Goal: Task Accomplishment & Management: Complete application form

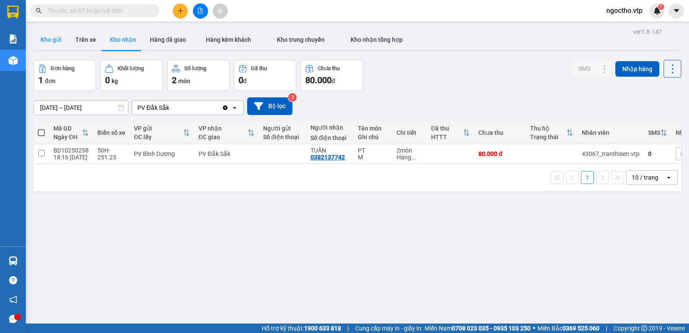
click at [54, 41] on button "Kho gửi" at bounding box center [51, 39] width 35 height 21
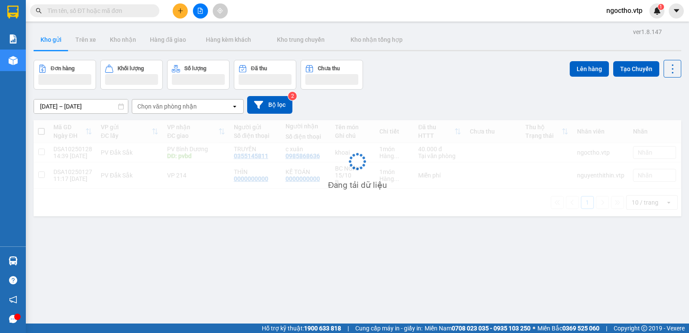
click at [185, 12] on button at bounding box center [180, 10] width 15 height 15
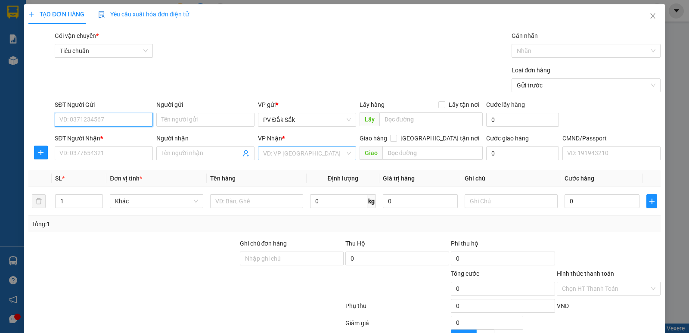
drag, startPoint x: 257, startPoint y: 149, endPoint x: 275, endPoint y: 149, distance: 18.5
click at [263, 149] on div "VD: VP [GEOGRAPHIC_DATA]" at bounding box center [307, 153] width 98 height 14
type input "214"
drag, startPoint x: 282, startPoint y: 173, endPoint x: 275, endPoint y: 175, distance: 6.8
click at [280, 173] on div "VP 214" at bounding box center [303, 170] width 87 height 9
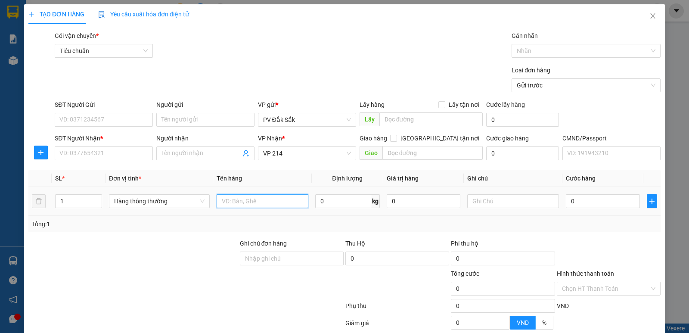
click at [234, 195] on input "text" at bounding box center [263, 201] width 92 height 14
type input "f"
click at [487, 207] on input "text" at bounding box center [513, 201] width 92 height 14
type input "k"
click at [569, 203] on input "0" at bounding box center [603, 201] width 74 height 14
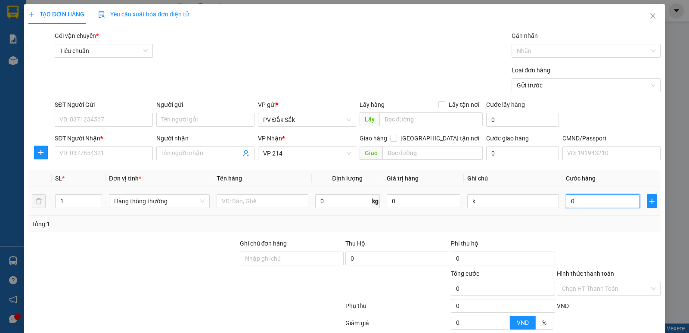
type input "3"
type input "30"
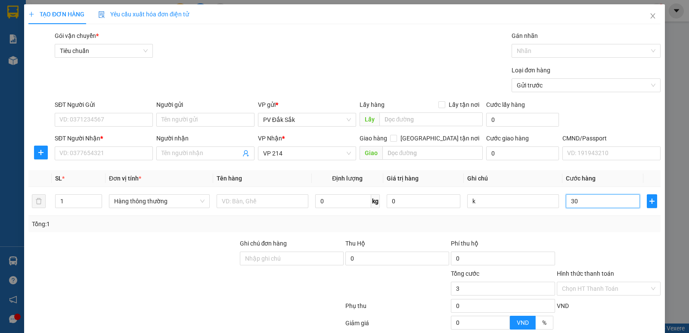
type input "30"
type input "300"
type input "3.000"
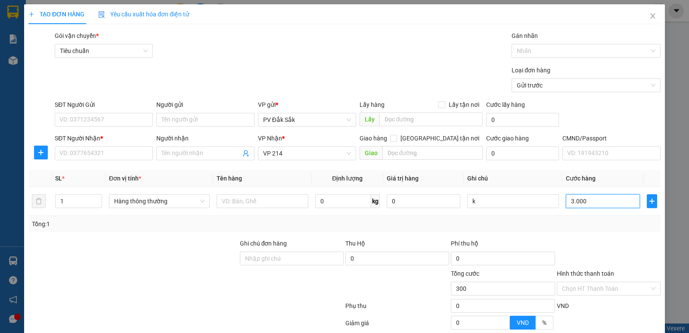
type input "3.000"
type input "30.000"
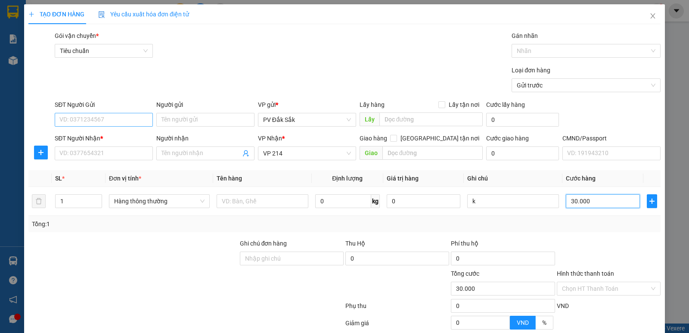
type input "30.000"
click at [92, 122] on input "SĐT Người Gửi" at bounding box center [104, 120] width 98 height 14
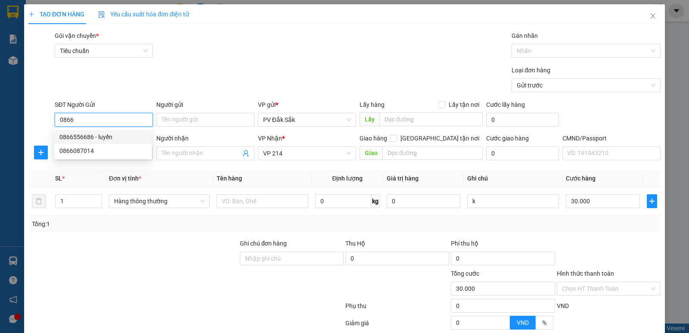
click at [99, 142] on div "0866556686 - luyến" at bounding box center [102, 137] width 97 height 14
type input "0866556686"
type input "luyến"
type input "0866556686"
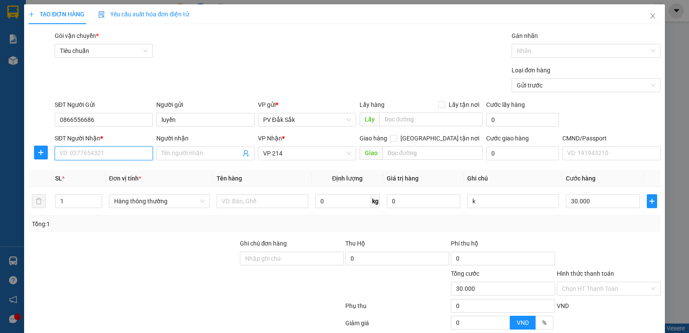
click at [95, 151] on input "SĐT Người Nhận *" at bounding box center [104, 153] width 98 height 14
click at [95, 171] on div "0772516607 - [PERSON_NAME]" at bounding box center [102, 170] width 87 height 9
type input "0772516607"
type input "THANH"
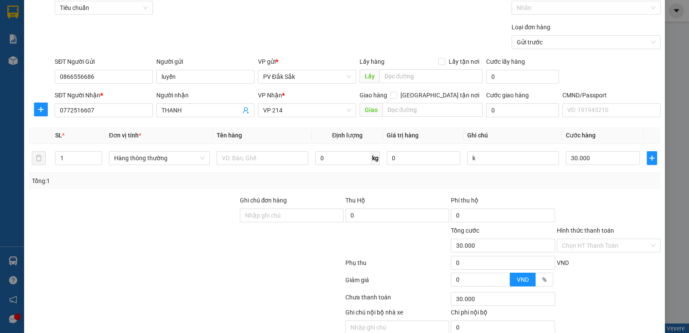
click at [596, 233] on label "Hình thức thanh toán" at bounding box center [585, 230] width 57 height 7
click at [596, 239] on input "Hình thức thanh toán" at bounding box center [605, 245] width 87 height 13
drag, startPoint x: 271, startPoint y: 275, endPoint x: 465, endPoint y: 198, distance: 208.5
click at [272, 275] on div at bounding box center [186, 281] width 317 height 17
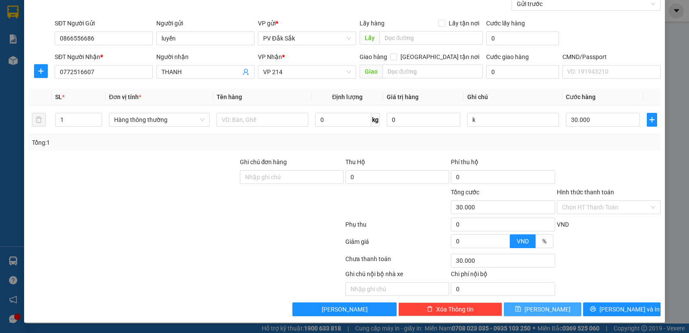
click at [546, 309] on span "[PERSON_NAME]" at bounding box center [547, 308] width 46 height 9
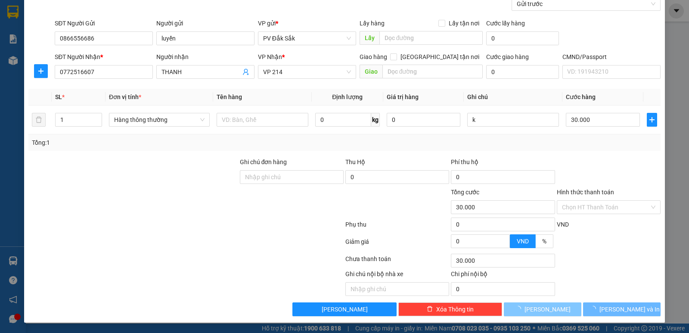
type input "0"
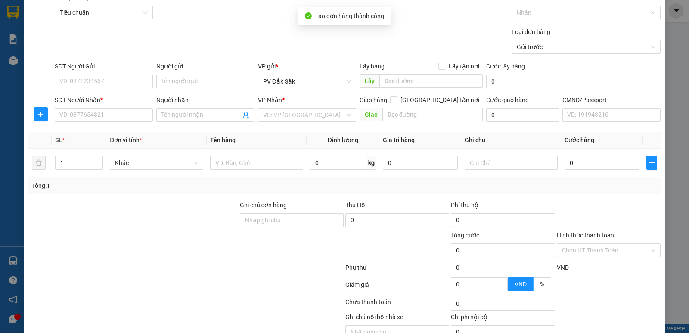
scroll to position [0, 0]
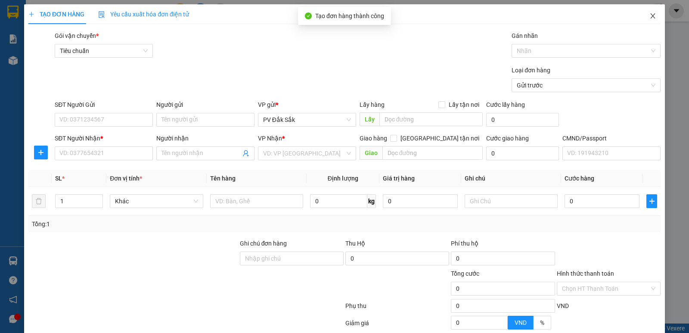
click at [650, 14] on span "Close" at bounding box center [653, 16] width 24 height 24
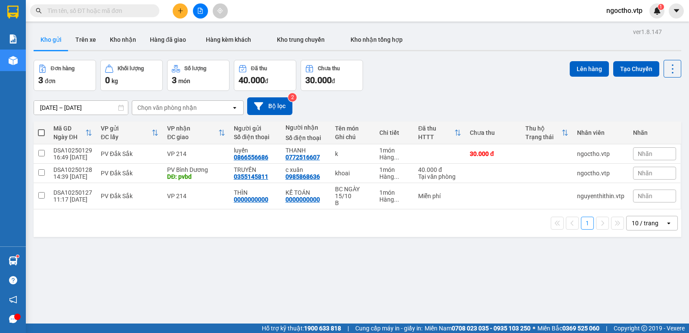
click at [197, 261] on div "ver 1.8.147 Kho gửi Trên xe Kho nhận Hàng đã giao Hàng kèm khách Kho trung chuy…" at bounding box center [357, 192] width 654 height 333
click at [122, 43] on button "Kho nhận" at bounding box center [123, 39] width 40 height 21
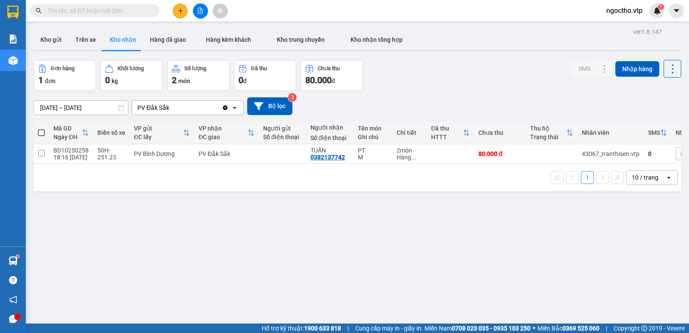
click at [340, 219] on div "ver 1.8.147 Kho gửi Trên xe Kho nhận Hàng đã giao Hàng kèm khách Kho trung chuy…" at bounding box center [357, 192] width 654 height 333
click at [581, 154] on button at bounding box center [587, 153] width 12 height 15
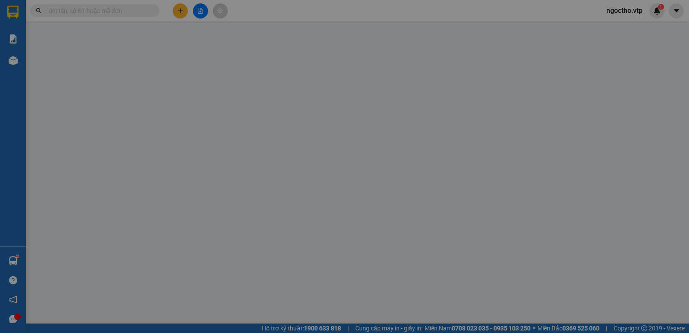
type input "0382137742"
type input "TUẤN"
type input "0"
type input "80.000"
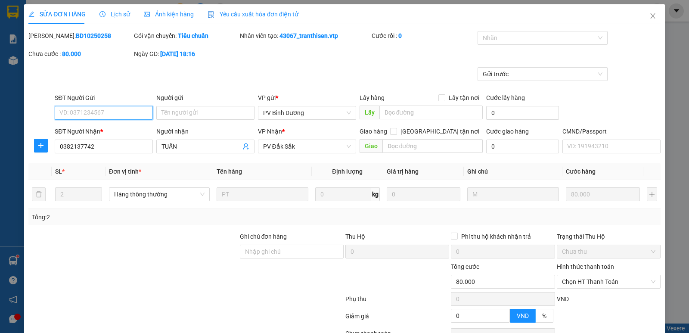
type input "4.000"
click at [199, 146] on input "TUẤN" at bounding box center [200, 146] width 79 height 9
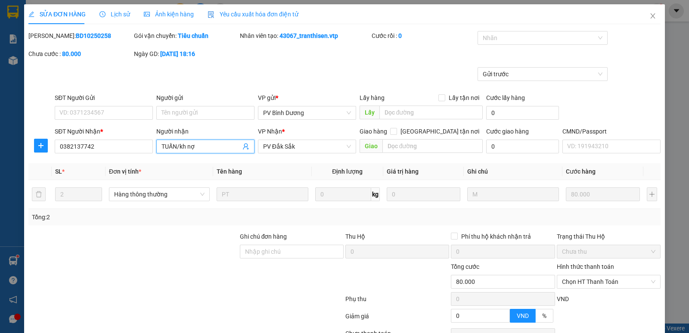
type input "TUẤN/kh nợ"
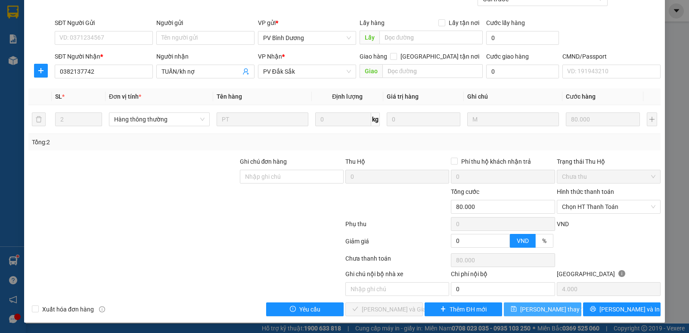
click at [538, 310] on span "[PERSON_NAME] thay đổi" at bounding box center [554, 308] width 69 height 9
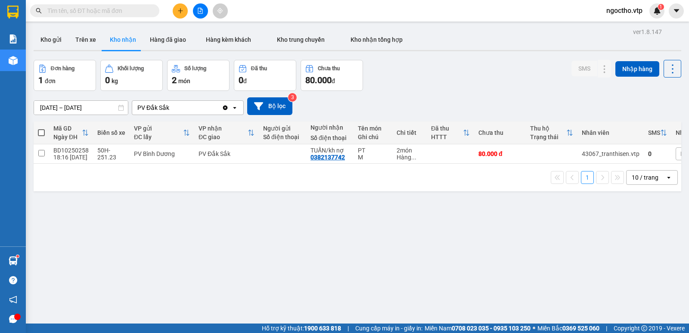
click at [238, 214] on div "ver 1.8.147 Kho gửi Trên xe Kho nhận Hàng đã giao Hàng kèm khách Kho trung chuy…" at bounding box center [357, 192] width 654 height 333
click at [48, 41] on button "Kho gửi" at bounding box center [51, 39] width 35 height 21
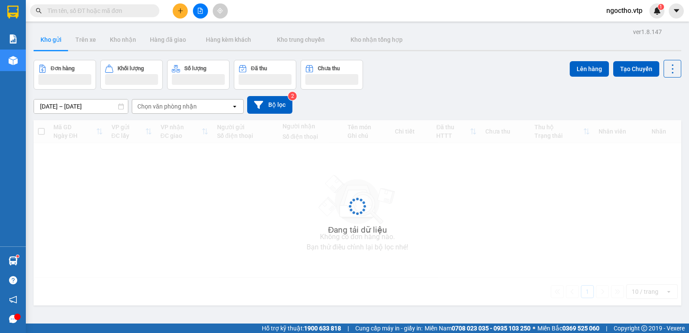
click at [185, 7] on button at bounding box center [180, 10] width 15 height 15
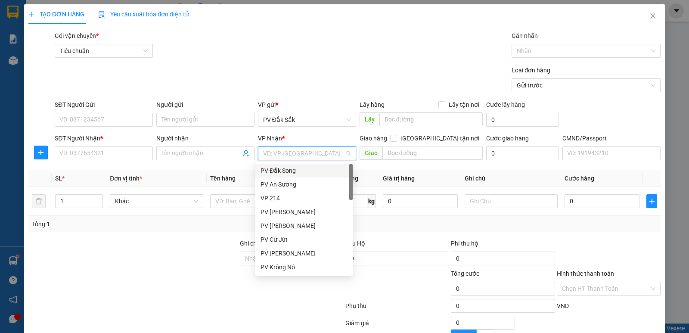
click at [275, 151] on input "search" at bounding box center [304, 153] width 82 height 13
drag, startPoint x: 275, startPoint y: 197, endPoint x: 261, endPoint y: 201, distance: 14.6
click at [273, 197] on div "VP 214" at bounding box center [303, 197] width 87 height 9
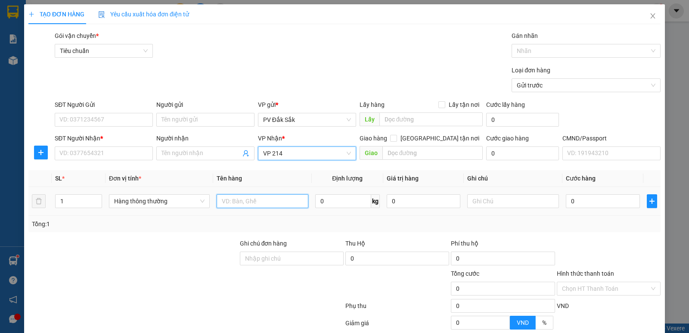
click at [236, 196] on input "text" at bounding box center [263, 201] width 92 height 14
type input "d"
type input "đò ăn"
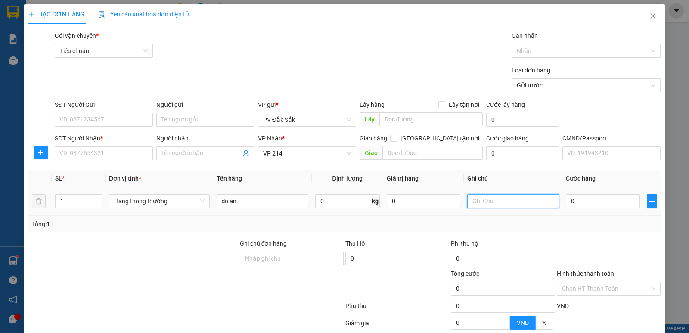
click at [484, 205] on input "text" at bounding box center [513, 201] width 92 height 14
type input "tx"
click at [577, 202] on input "0" at bounding box center [603, 201] width 74 height 14
type input "3"
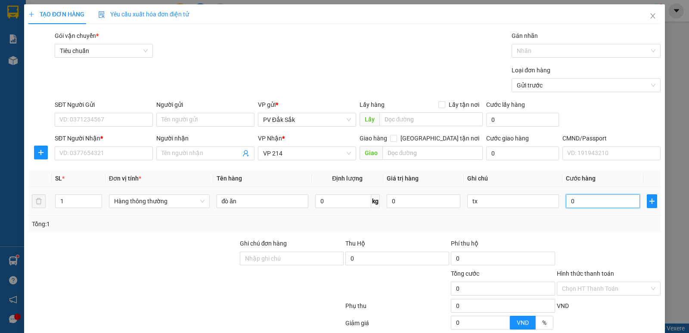
type input "3"
type input "30"
type input "300"
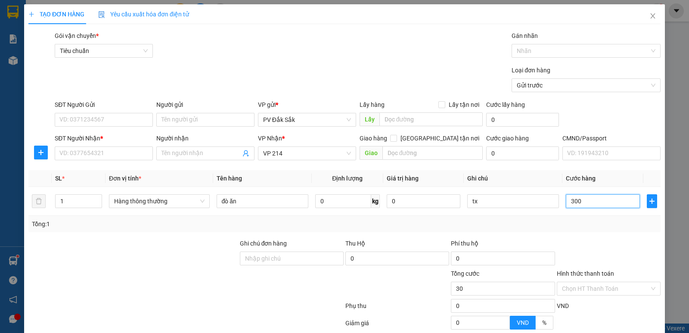
type input "300"
type input "3.000"
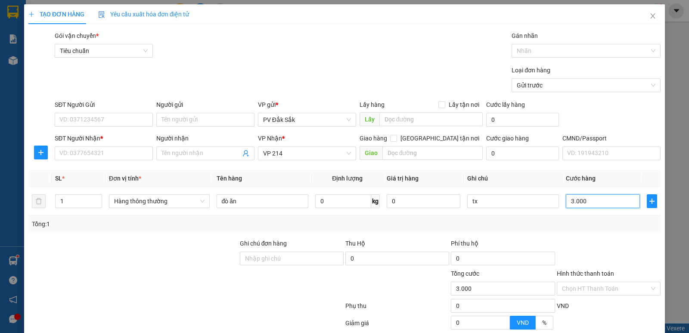
type input "30.000"
click at [85, 155] on input "SĐT Người Nhận *" at bounding box center [104, 153] width 98 height 14
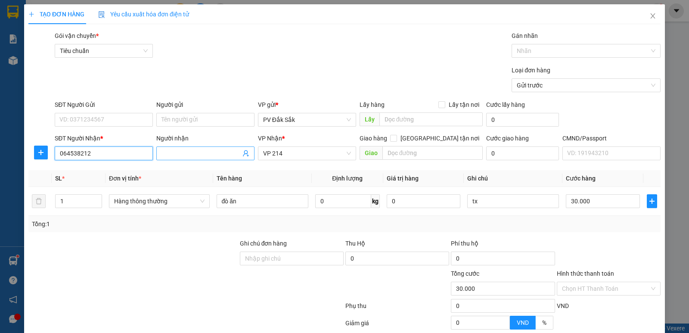
type input "064538212"
click at [173, 152] on input "Người nhận" at bounding box center [200, 153] width 79 height 9
click at [77, 119] on input "SĐT Người Gửi" at bounding box center [104, 120] width 98 height 14
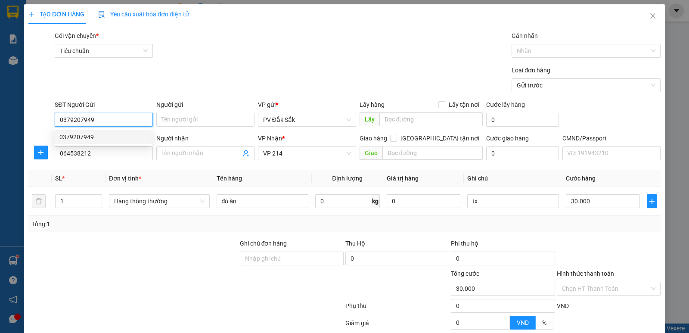
click at [92, 136] on div "0379207949" at bounding box center [102, 136] width 87 height 9
type input "0379207949"
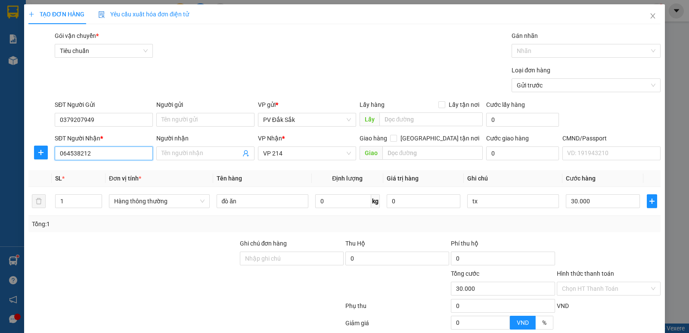
click at [95, 155] on input "064538212" at bounding box center [104, 153] width 98 height 14
click at [99, 121] on input "0379207949" at bounding box center [104, 120] width 98 height 14
drag, startPoint x: 114, startPoint y: 146, endPoint x: 111, endPoint y: 153, distance: 7.4
click at [114, 146] on div "SĐT Người Nhận * 064538212" at bounding box center [104, 148] width 98 height 30
click at [102, 158] on input "064538212" at bounding box center [104, 153] width 98 height 14
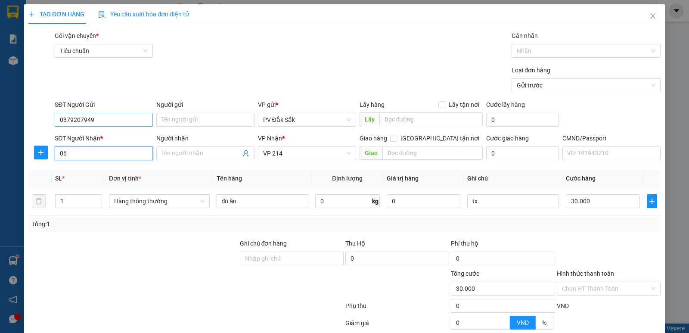
type input "0"
click at [82, 169] on div "0364538213" at bounding box center [102, 170] width 87 height 9
type input "0364538213"
checkbox input "true"
type input "227 đường 5 lake view an [GEOGRAPHIC_DATA]"
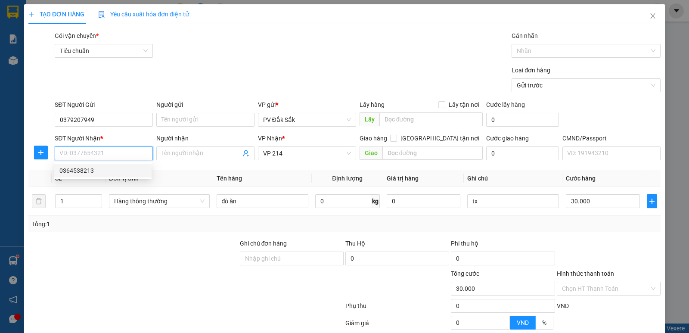
type input "90.000"
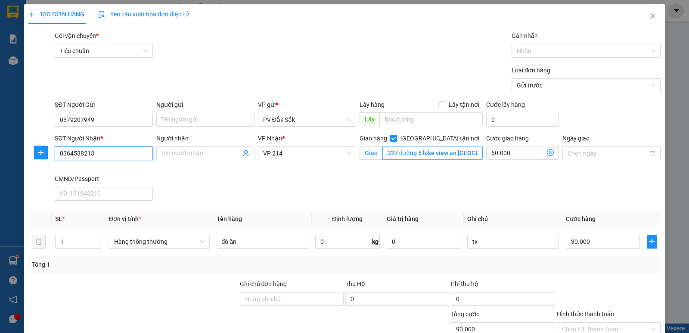
type input "0364538213"
drag, startPoint x: 475, startPoint y: 154, endPoint x: 479, endPoint y: 158, distance: 5.8
click at [477, 155] on input "227 đường 5 lake view an [GEOGRAPHIC_DATA]" at bounding box center [432, 153] width 101 height 14
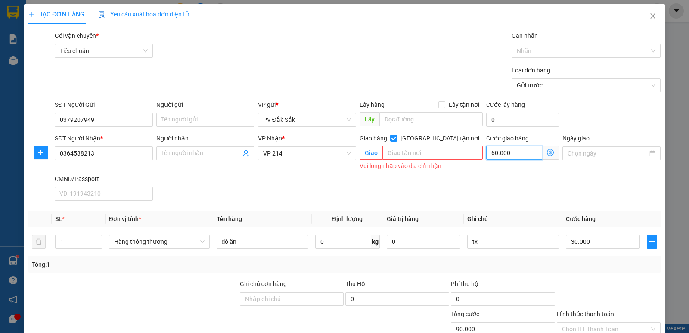
click at [512, 150] on input "60.000" at bounding box center [514, 153] width 56 height 14
click at [396, 139] on input "[GEOGRAPHIC_DATA] tận nơi" at bounding box center [393, 138] width 6 height 6
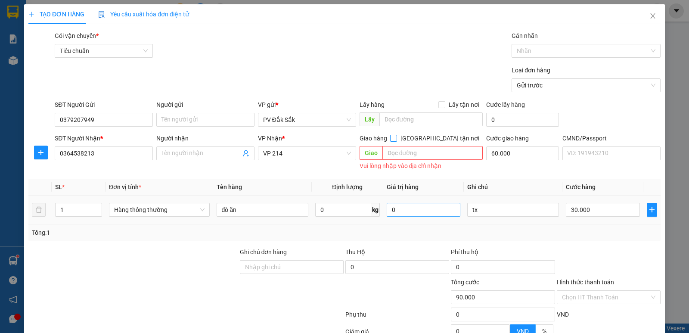
scroll to position [43, 0]
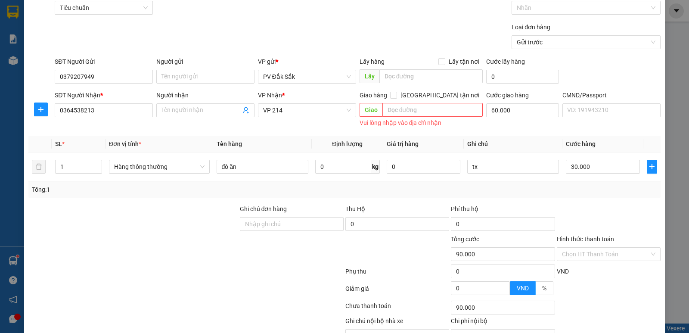
drag, startPoint x: 227, startPoint y: 288, endPoint x: 215, endPoint y: 262, distance: 28.9
click at [226, 288] on div at bounding box center [186, 290] width 317 height 17
click at [311, 21] on form "Transit Pickup Surcharge Ids Transit Deliver Surcharge Ids Transit Deliver Surc…" at bounding box center [344, 20] width 632 height 65
drag, startPoint x: 173, startPoint y: 228, endPoint x: 106, endPoint y: 209, distance: 69.7
click at [173, 227] on div at bounding box center [133, 219] width 211 height 30
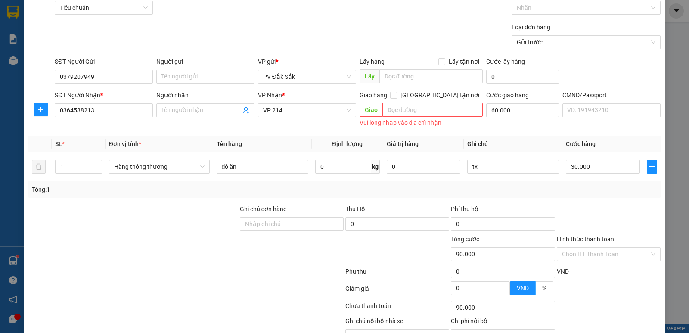
click at [181, 260] on div at bounding box center [133, 249] width 211 height 30
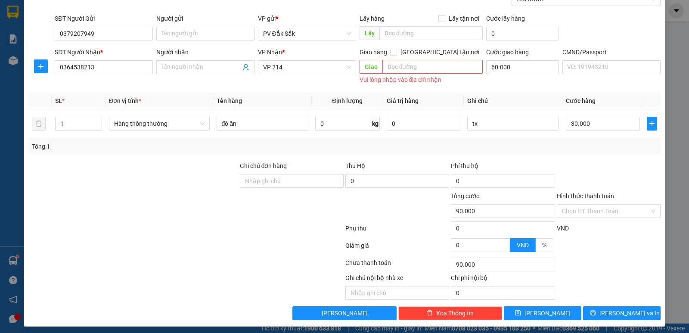
scroll to position [90, 0]
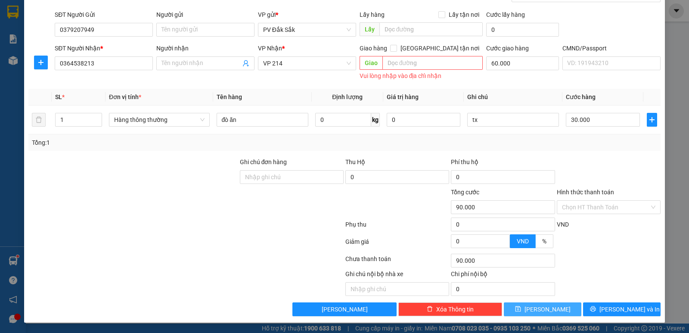
drag, startPoint x: 554, startPoint y: 307, endPoint x: 551, endPoint y: 300, distance: 7.5
click at [554, 306] on button "[PERSON_NAME]" at bounding box center [542, 309] width 77 height 14
click at [359, 65] on span "Giao" at bounding box center [370, 63] width 23 height 14
click at [390, 40] on form "SĐT Người Gửi 0379207949 Người gửi Tên người gửi VP gửi * PV Đắk Sắk Lấy hàng L…" at bounding box center [344, 46] width 632 height 72
click at [462, 44] on span "[GEOGRAPHIC_DATA] tận nơi" at bounding box center [440, 47] width 86 height 9
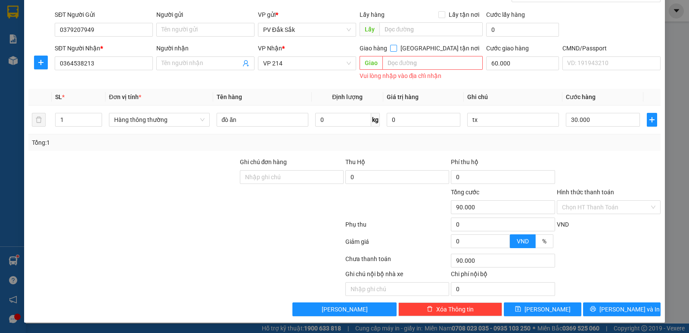
click at [396, 45] on input "[GEOGRAPHIC_DATA] tận nơi" at bounding box center [393, 48] width 6 height 6
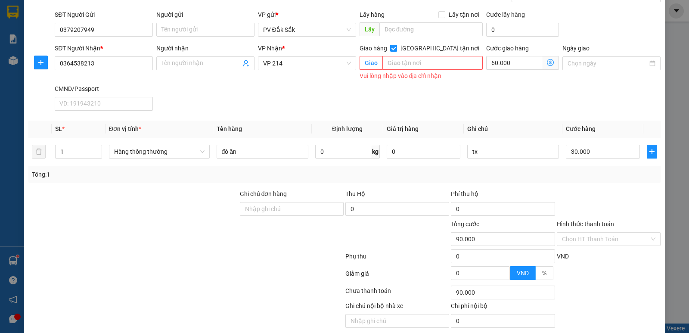
click at [397, 48] on span at bounding box center [393, 48] width 7 height 7
click at [396, 48] on input "[GEOGRAPHIC_DATA] tận nơi" at bounding box center [393, 48] width 6 height 6
checkbox input "false"
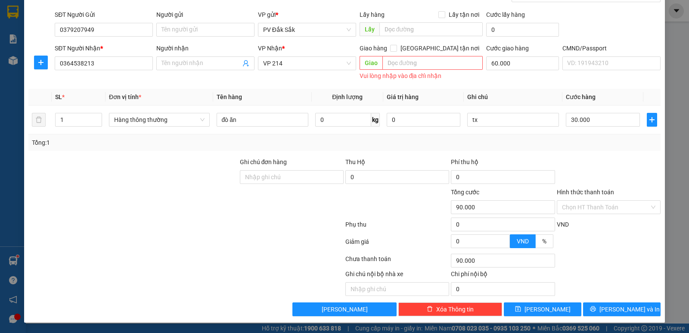
drag, startPoint x: 264, startPoint y: 189, endPoint x: 272, endPoint y: 139, distance: 51.1
click at [263, 190] on div at bounding box center [291, 202] width 105 height 30
click at [301, 65] on span "VP 214" at bounding box center [307, 63] width 88 height 13
type input "30.000"
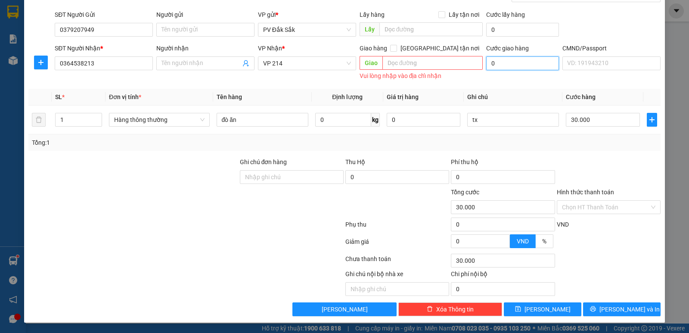
type input "0"
click at [164, 225] on div at bounding box center [186, 225] width 317 height 17
drag, startPoint x: 28, startPoint y: 232, endPoint x: 59, endPoint y: 238, distance: 32.1
click at [31, 234] on form "Ghi chú đơn hàng Thu Hộ 0 Phí thu hộ 0 Tổng cước 30.000 Hình thức thanh toán Ch…" at bounding box center [344, 204] width 632 height 95
click at [568, 159] on div at bounding box center [608, 172] width 105 height 30
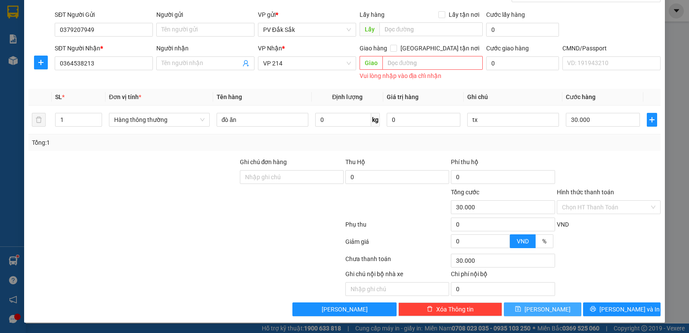
drag, startPoint x: 558, startPoint y: 309, endPoint x: 551, endPoint y: 307, distance: 7.0
click at [558, 309] on button "[PERSON_NAME]" at bounding box center [542, 309] width 77 height 14
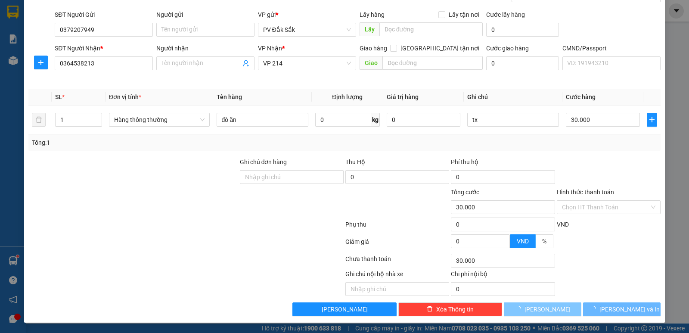
scroll to position [81, 0]
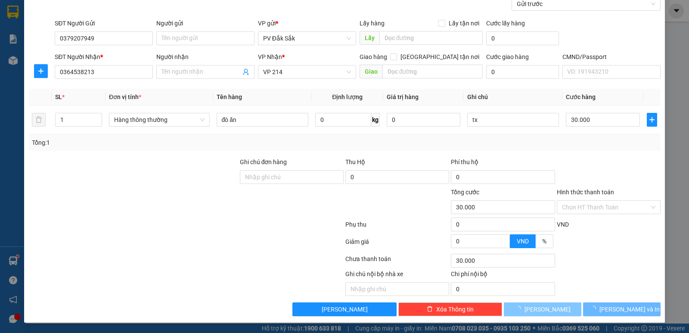
type input "0"
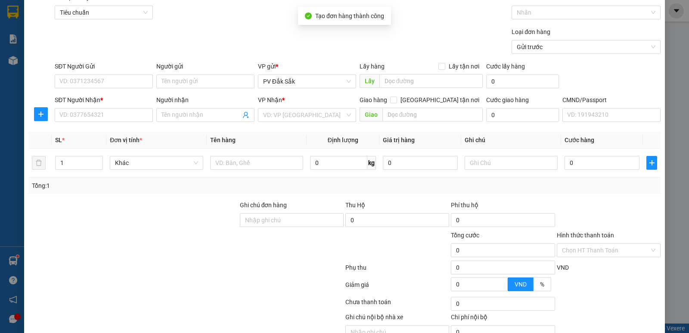
scroll to position [0, 0]
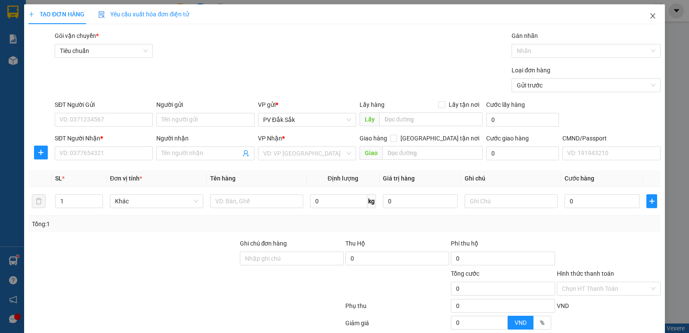
click at [649, 17] on icon "close" at bounding box center [652, 15] width 7 height 7
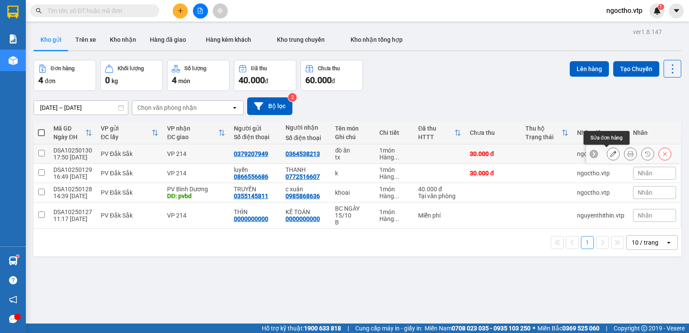
click at [610, 153] on icon at bounding box center [613, 154] width 6 height 6
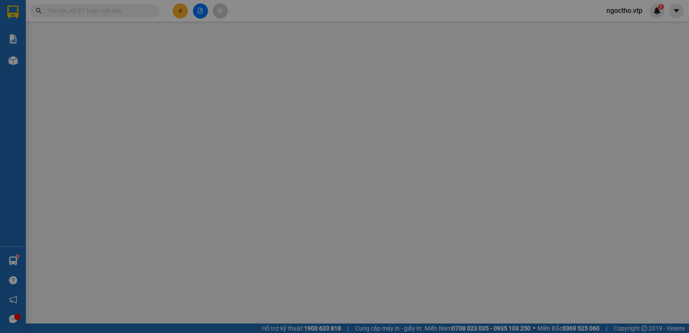
type input "0379207949"
type input "0364538213"
type input "0"
type input "30.000"
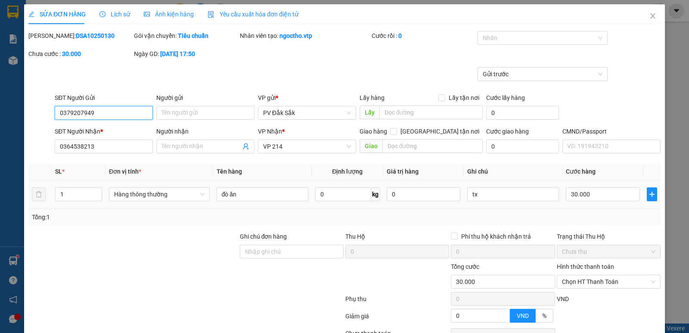
scroll to position [43, 0]
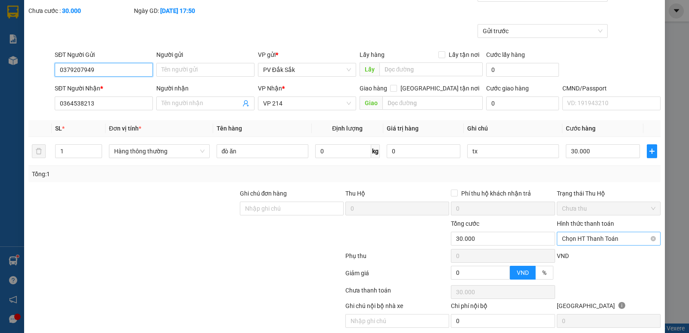
click at [574, 235] on span "Chọn HT Thanh Toán" at bounding box center [608, 238] width 93 height 13
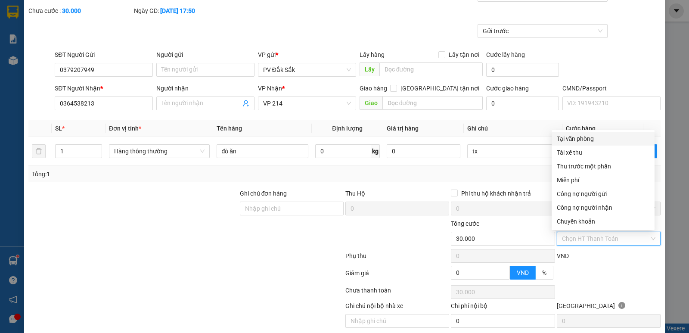
click at [570, 142] on div "Tại văn phòng" at bounding box center [603, 138] width 93 height 9
type input "0"
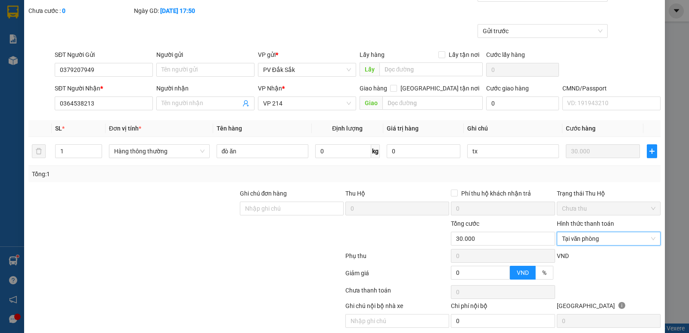
scroll to position [75, 0]
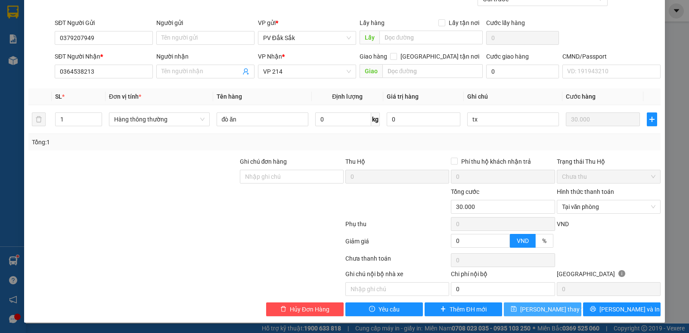
click at [544, 310] on span "[PERSON_NAME] thay đổi" at bounding box center [554, 308] width 69 height 9
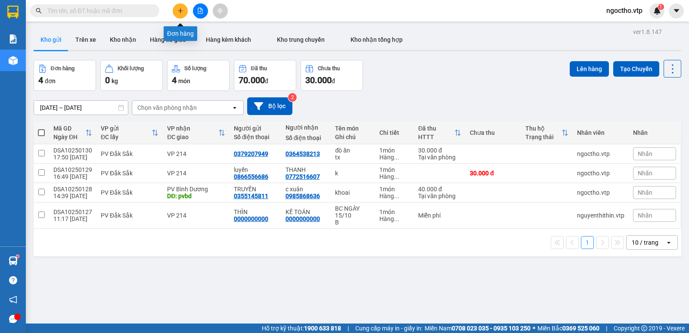
click at [178, 9] on icon "plus" at bounding box center [180, 11] width 6 height 6
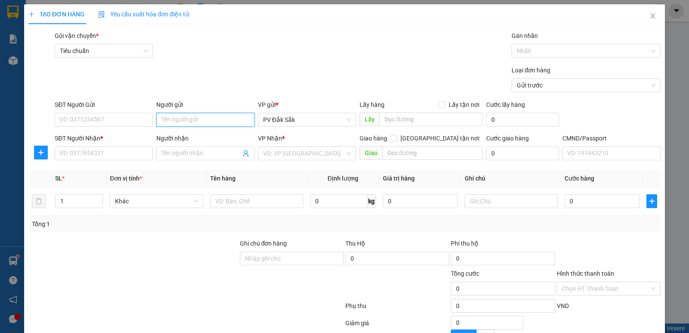
click at [183, 117] on input "Người gửi" at bounding box center [205, 120] width 98 height 14
type input "thơ"
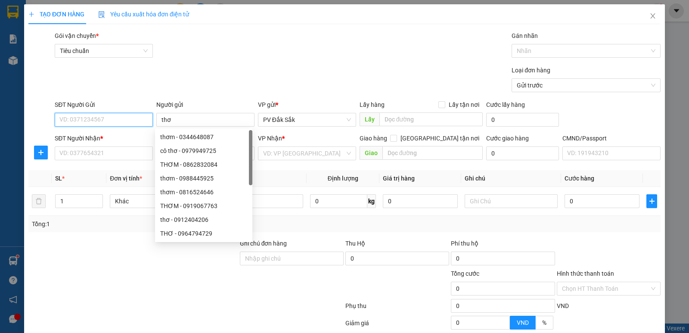
click at [78, 121] on input "SĐT Người Gửi" at bounding box center [104, 120] width 98 height 14
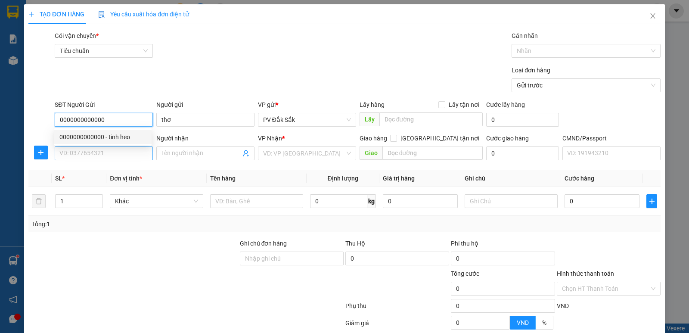
type input "0000000000000"
click at [79, 149] on input "SĐT Người Nhận *" at bounding box center [104, 153] width 98 height 14
type input "0000000000000"
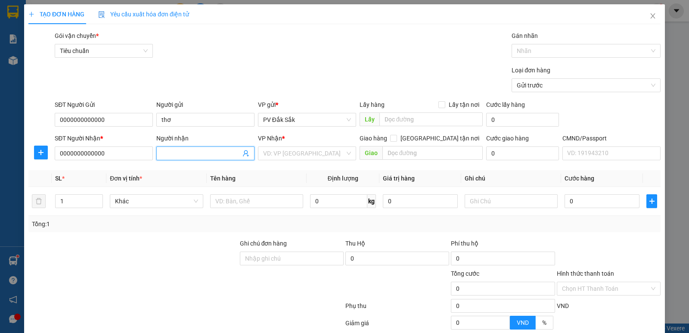
click at [184, 153] on input "Người nhận" at bounding box center [200, 153] width 79 height 9
type input "kế toán"
click at [267, 153] on input "search" at bounding box center [304, 153] width 82 height 13
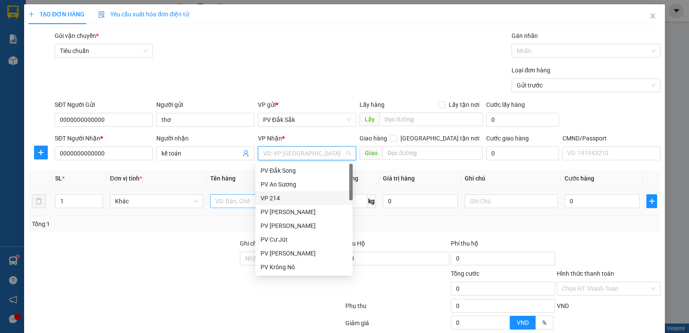
drag, startPoint x: 269, startPoint y: 196, endPoint x: 235, endPoint y: 196, distance: 33.1
click at [268, 196] on div "VP 214" at bounding box center [303, 197] width 87 height 9
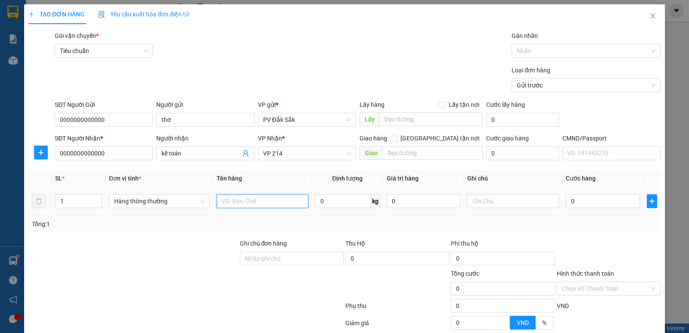
click at [235, 196] on input "text" at bounding box center [263, 201] width 92 height 14
type input "v"
type input "bc 15/10"
click at [475, 206] on input "text" at bounding box center [513, 201] width 92 height 14
type input "v"
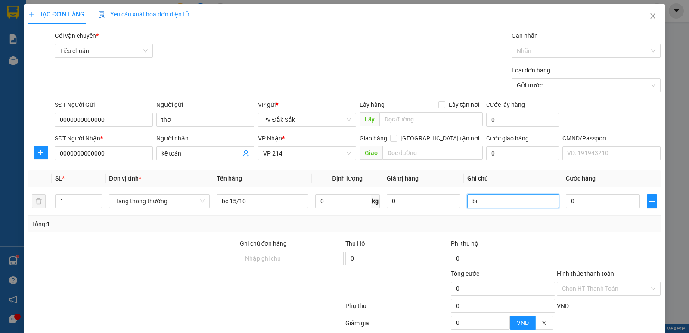
scroll to position [43, 0]
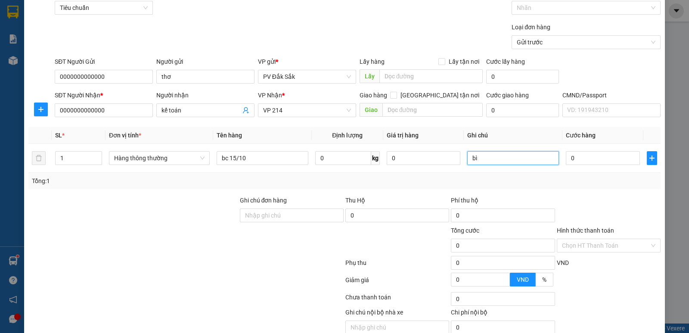
type input "bì"
click at [580, 230] on label "Hình thức thanh toán" at bounding box center [585, 230] width 57 height 7
click at [580, 239] on input "Hình thức thanh toán" at bounding box center [605, 245] width 87 height 13
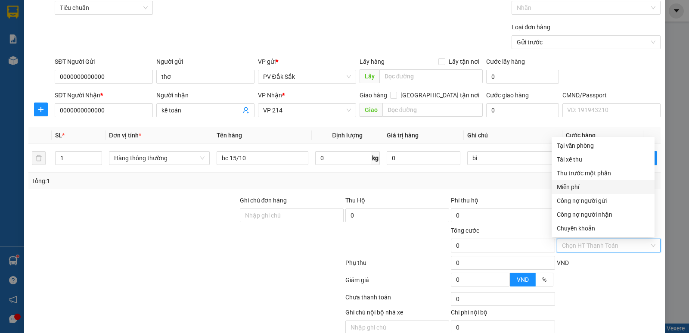
drag, startPoint x: 572, startPoint y: 186, endPoint x: 579, endPoint y: 235, distance: 49.7
click at [572, 186] on div "Miễn phí" at bounding box center [603, 186] width 93 height 9
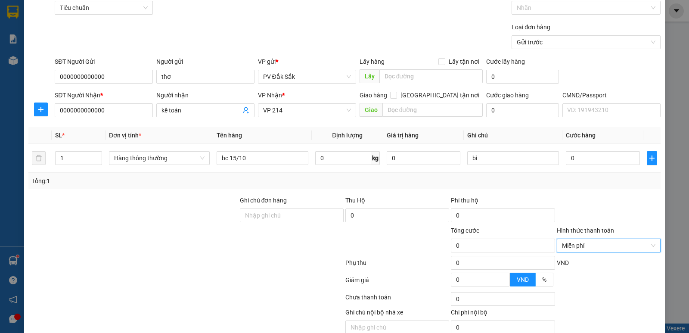
scroll to position [81, 0]
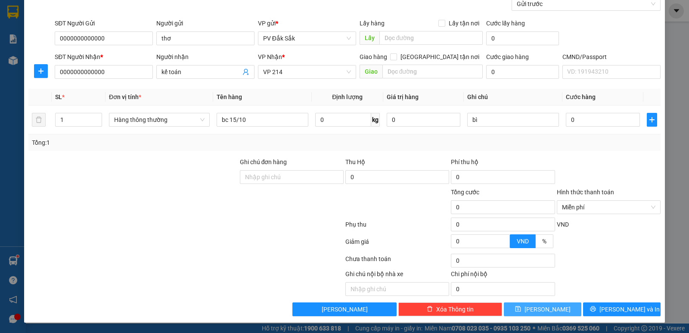
drag, startPoint x: 546, startPoint y: 307, endPoint x: 541, endPoint y: 305, distance: 5.6
click at [545, 307] on span "[PERSON_NAME]" at bounding box center [547, 308] width 46 height 9
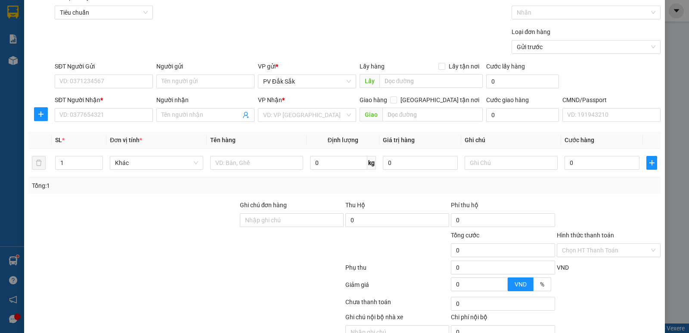
scroll to position [0, 0]
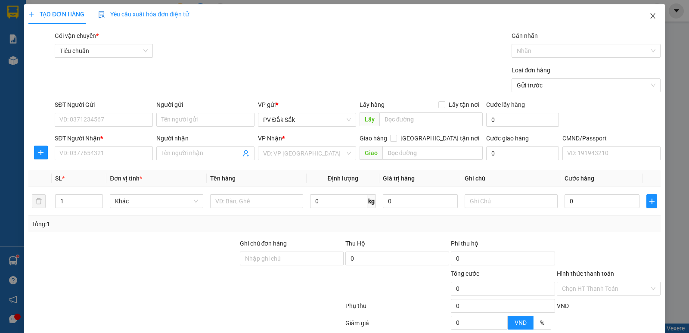
click at [649, 15] on icon "close" at bounding box center [652, 15] width 7 height 7
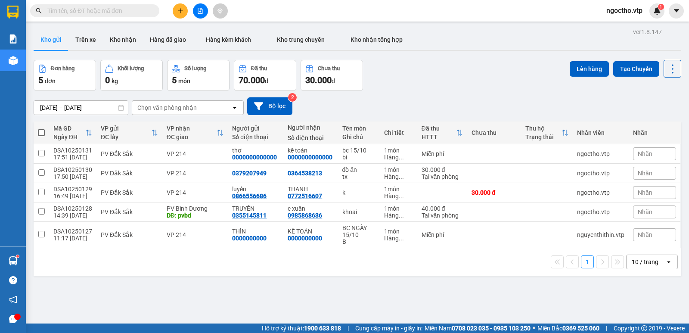
click at [45, 130] on th at bounding box center [41, 132] width 15 height 23
click at [42, 133] on span at bounding box center [41, 132] width 7 height 7
click at [41, 128] on input "checkbox" at bounding box center [41, 128] width 0 height 0
checkbox input "true"
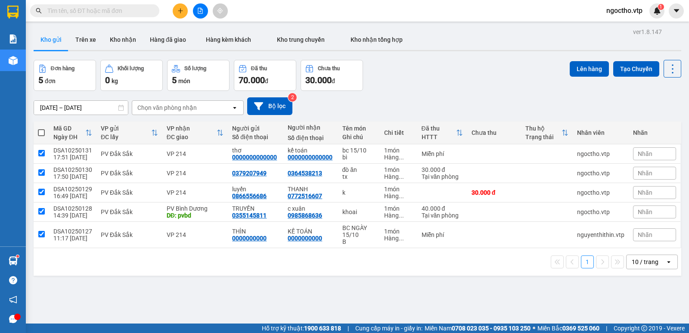
checkbox input "true"
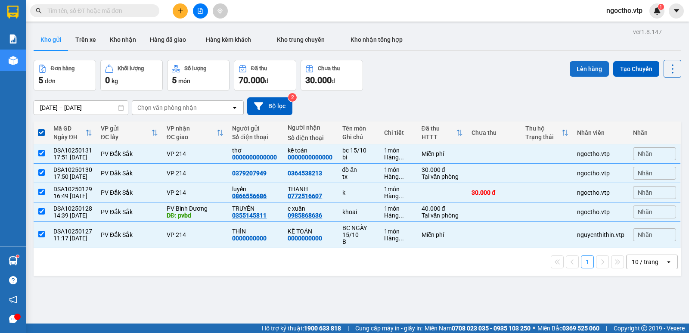
click at [594, 67] on button "Lên hàng" at bounding box center [588, 68] width 39 height 15
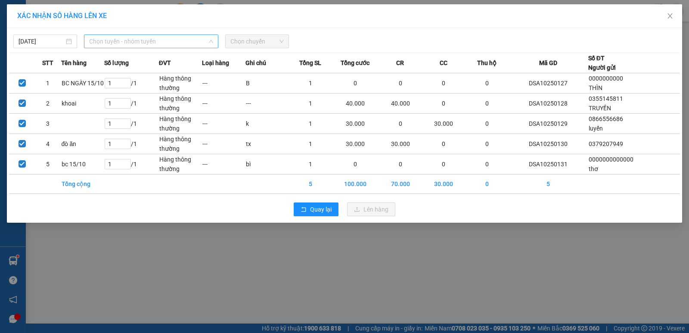
click at [107, 37] on span "Chọn tuyến - nhóm tuyến" at bounding box center [151, 41] width 124 height 13
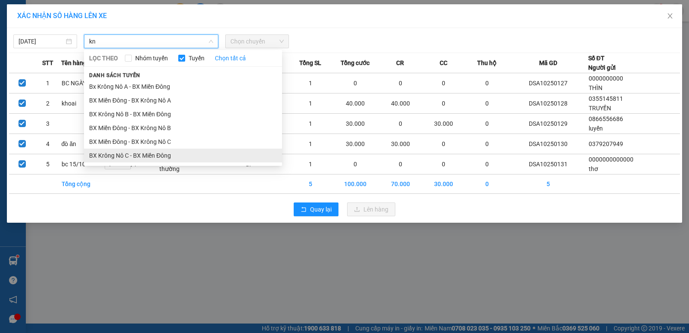
type input "kn"
drag, startPoint x: 108, startPoint y: 157, endPoint x: 102, endPoint y: 148, distance: 11.7
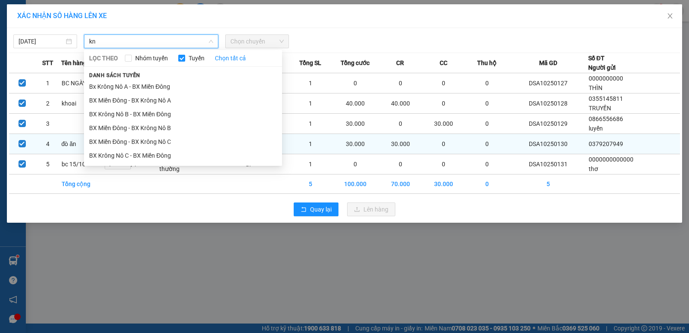
click at [108, 156] on li "BX Krông Nô C - BX Miền Đông" at bounding box center [183, 156] width 198 height 14
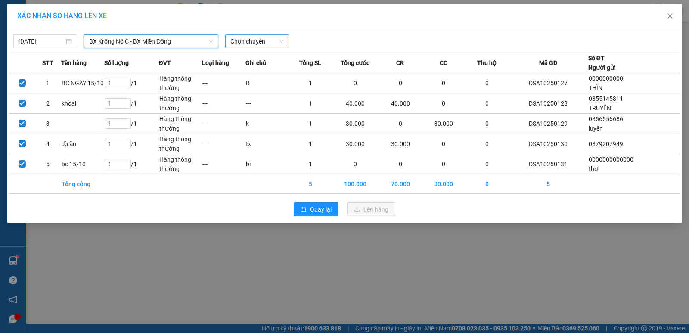
drag, startPoint x: 244, startPoint y: 40, endPoint x: 248, endPoint y: 38, distance: 4.4
click at [244, 40] on span "Chọn chuyến" at bounding box center [256, 41] width 53 height 13
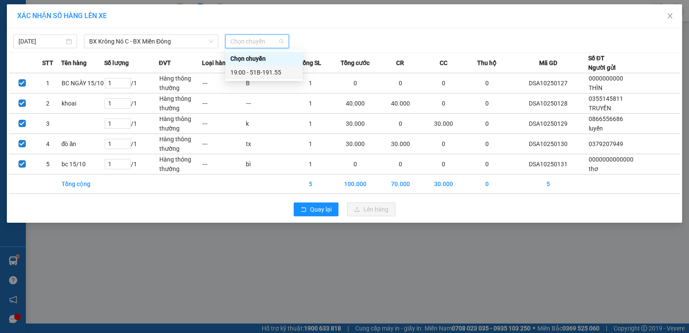
drag, startPoint x: 260, startPoint y: 73, endPoint x: 302, endPoint y: 88, distance: 45.3
click at [260, 73] on div "19:00 - 51B-191.55" at bounding box center [263, 72] width 67 height 9
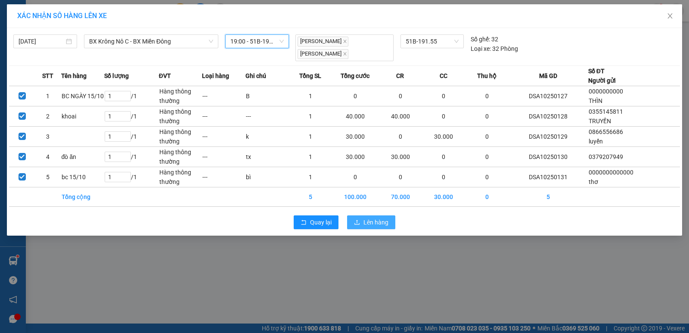
click at [383, 217] on span "Lên hàng" at bounding box center [375, 221] width 25 height 9
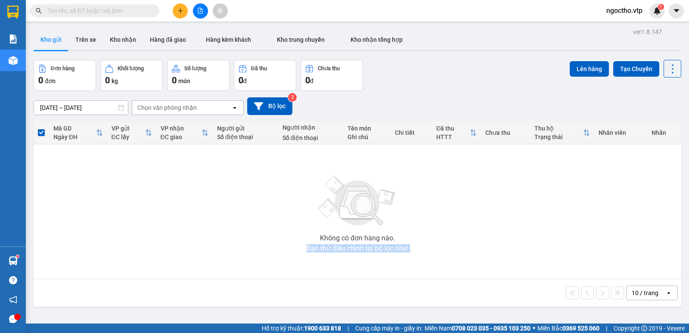
drag, startPoint x: 170, startPoint y: 288, endPoint x: 108, endPoint y: 223, distance: 90.4
click at [168, 289] on div "Mã GD Ngày ĐH VP gửi ĐC lấy VP nhận ĐC giao Người gửi Số điện thoại Người nhận …" at bounding box center [357, 213] width 647 height 185
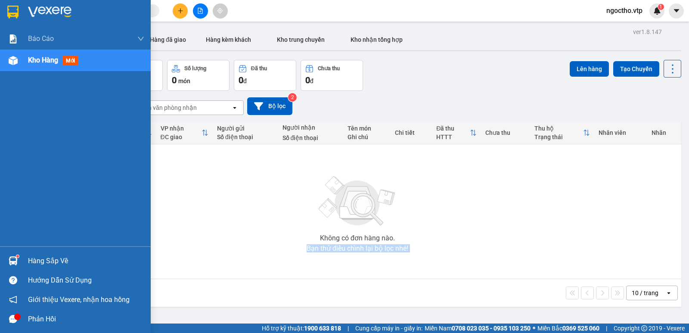
click at [39, 260] on div "Hàng sắp về" at bounding box center [86, 260] width 116 height 13
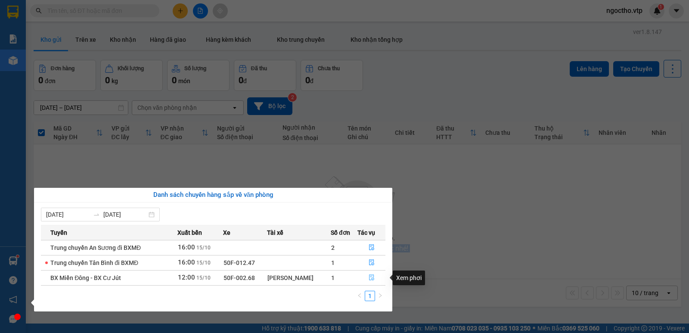
click at [372, 279] on icon "file-done" at bounding box center [371, 278] width 5 height 6
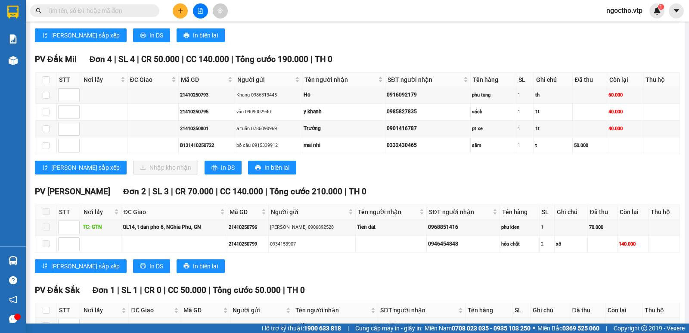
scroll to position [552, 0]
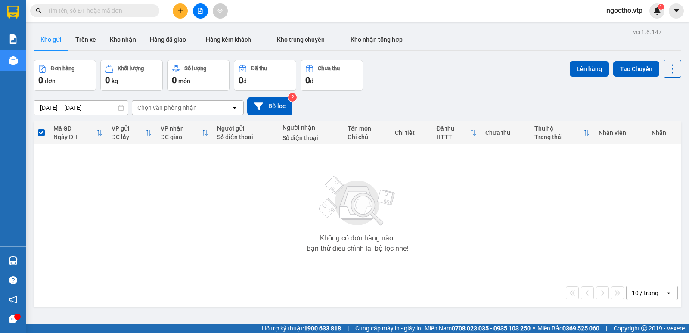
drag, startPoint x: 164, startPoint y: 316, endPoint x: 89, endPoint y: 114, distance: 215.9
click at [164, 300] on div "ver 1.8.147 Kho gửi Trên xe Kho nhận Hàng đã giao Hàng kèm khách Kho trung chuy…" at bounding box center [357, 192] width 654 height 333
click at [178, 11] on icon "plus" at bounding box center [180, 11] width 6 height 6
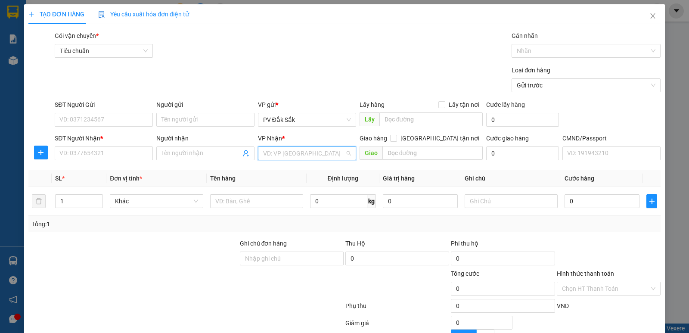
click at [272, 154] on input "search" at bounding box center [304, 153] width 82 height 13
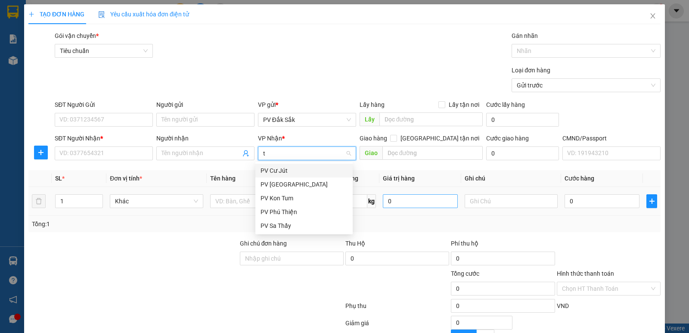
type input "tb"
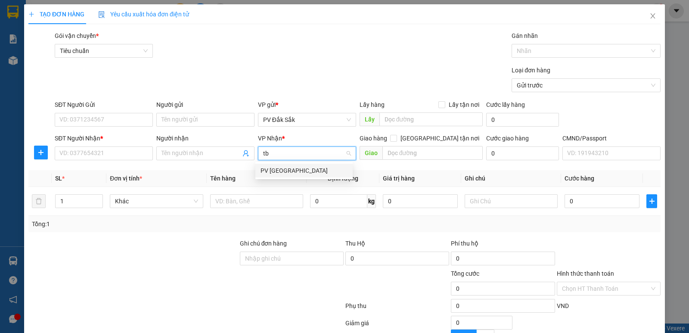
click at [268, 170] on div "PV [GEOGRAPHIC_DATA]" at bounding box center [303, 170] width 87 height 9
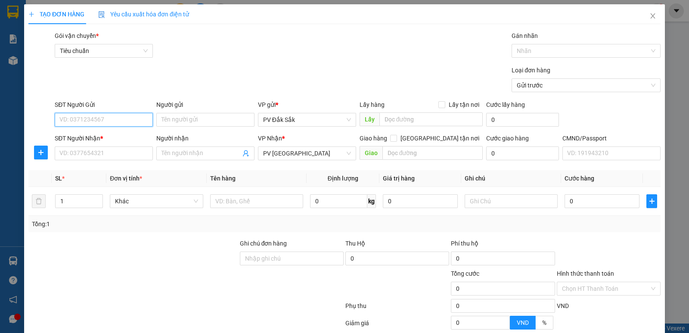
click at [112, 119] on input "SĐT Người Gửi" at bounding box center [104, 120] width 98 height 14
drag, startPoint x: 79, startPoint y: 139, endPoint x: 90, endPoint y: 145, distance: 12.3
click at [79, 139] on div "0935977552" at bounding box center [102, 136] width 87 height 9
type input "0935977552"
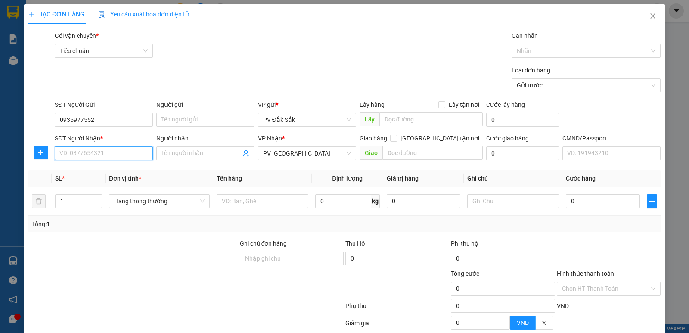
click at [86, 153] on input "SĐT Người Nhận *" at bounding box center [104, 153] width 98 height 14
type input "09677346242"
drag, startPoint x: 84, startPoint y: 154, endPoint x: 114, endPoint y: 161, distance: 30.8
click at [91, 157] on input "09677346242" at bounding box center [104, 153] width 98 height 14
drag, startPoint x: 102, startPoint y: 154, endPoint x: 0, endPoint y: 181, distance: 105.1
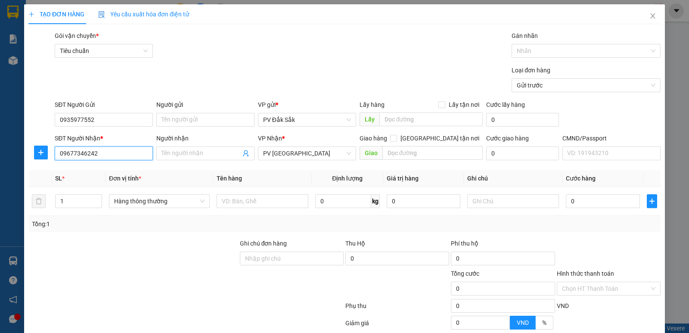
click at [0, 181] on div "TẠO ĐƠN HÀNG Yêu cầu xuất hóa đơn điện tử Transit Pickup Surcharge Ids Transit …" at bounding box center [344, 166] width 689 height 333
type input "0967346242"
click at [93, 172] on div "0967346242 - [PERSON_NAME]" at bounding box center [102, 170] width 87 height 9
type input "phương vy"
type input "0967346242"
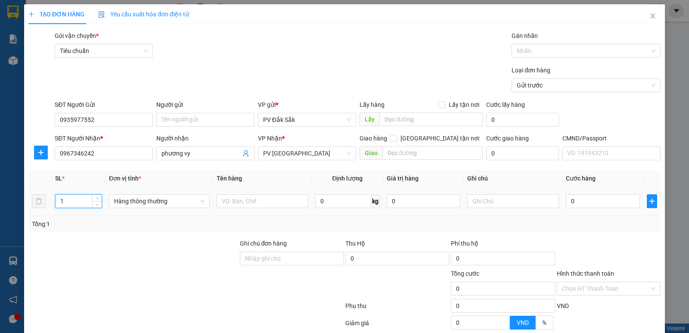
drag, startPoint x: 70, startPoint y: 200, endPoint x: 9, endPoint y: 215, distance: 63.0
click at [9, 215] on div "TẠO ĐƠN HÀNG Yêu cầu xuất hóa đơn điện tử Transit Pickup Surcharge Ids Transit …" at bounding box center [344, 166] width 689 height 333
type input "2"
click at [473, 201] on input "text" at bounding box center [513, 201] width 92 height 14
type input "tx+t"
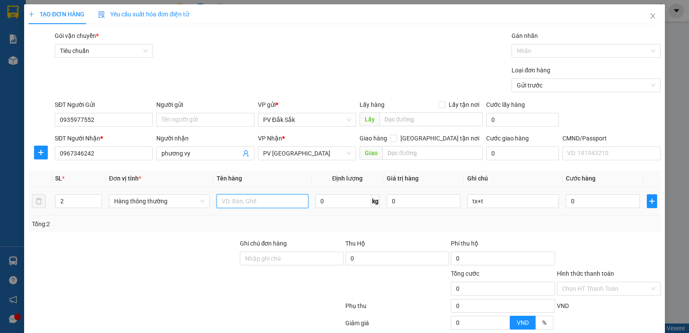
click at [242, 207] on input "text" at bounding box center [263, 201] width 92 height 14
type input "d"
type input "đ"
type input "d"
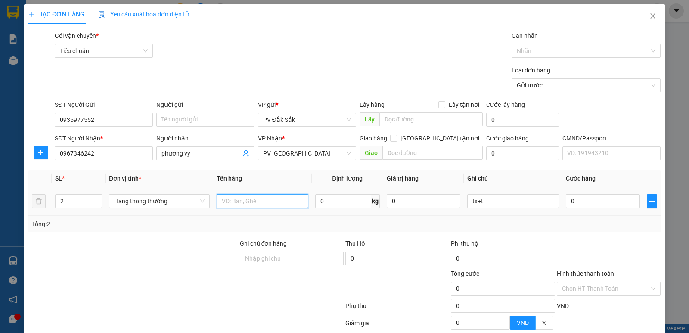
type input "đ"
type input "d"
type input "đồ ăn"
click at [598, 206] on input "0" at bounding box center [603, 201] width 74 height 14
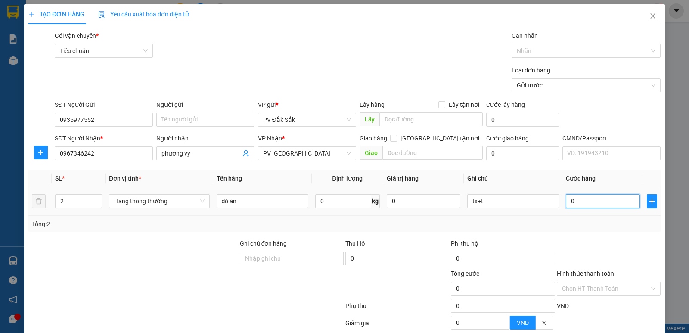
type input "8"
type input "80"
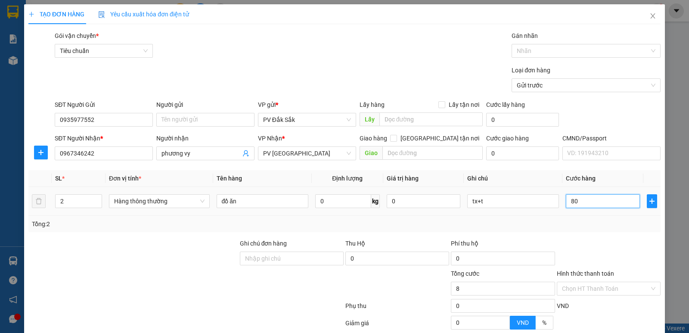
type input "80"
type input "800"
type input "8.000"
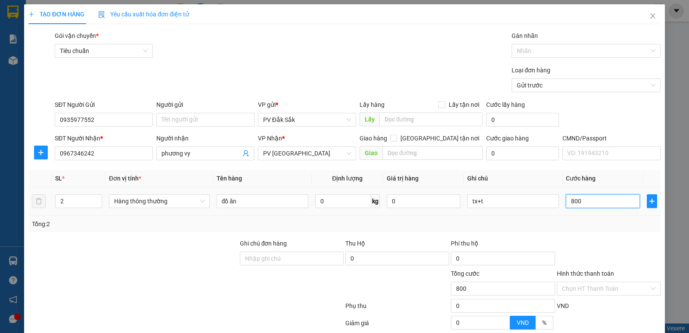
type input "8.000"
type input "80.000"
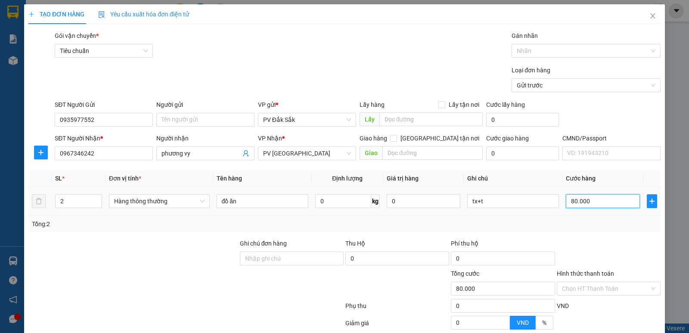
type input "800.000"
type input "80.000"
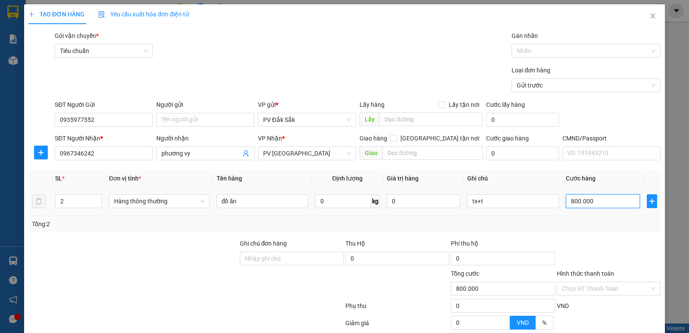
type input "80.000"
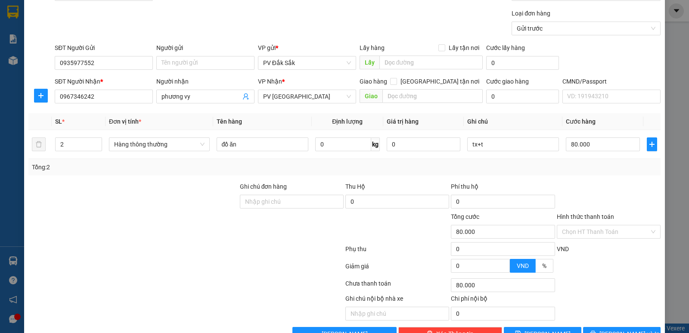
scroll to position [65, 0]
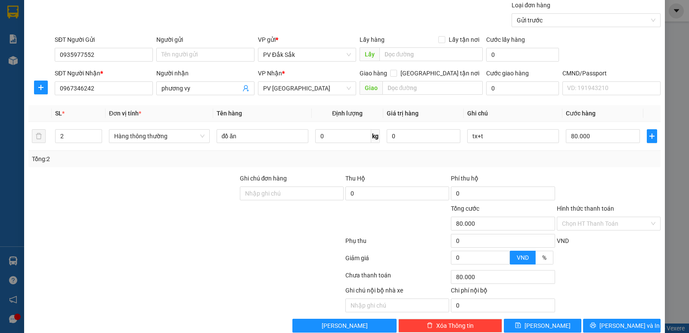
click at [579, 210] on label "Hình thức thanh toán" at bounding box center [585, 208] width 57 height 7
click at [579, 217] on input "Hình thức thanh toán" at bounding box center [605, 223] width 87 height 13
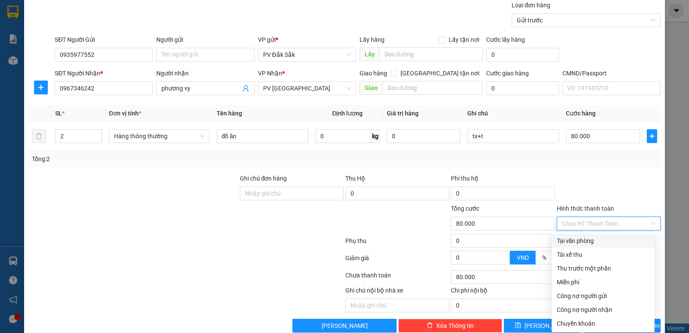
drag, startPoint x: 573, startPoint y: 240, endPoint x: 578, endPoint y: 234, distance: 7.6
click at [573, 239] on div "Tại văn phòng" at bounding box center [603, 240] width 93 height 9
type input "0"
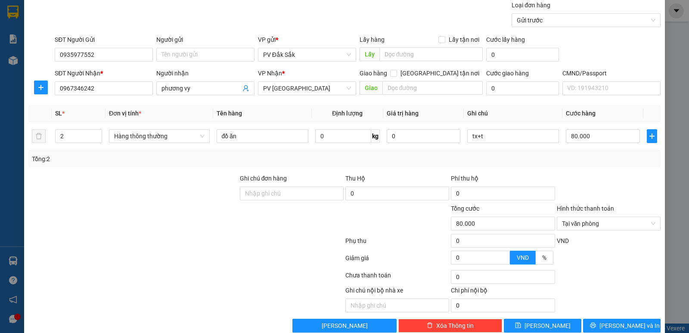
scroll to position [81, 0]
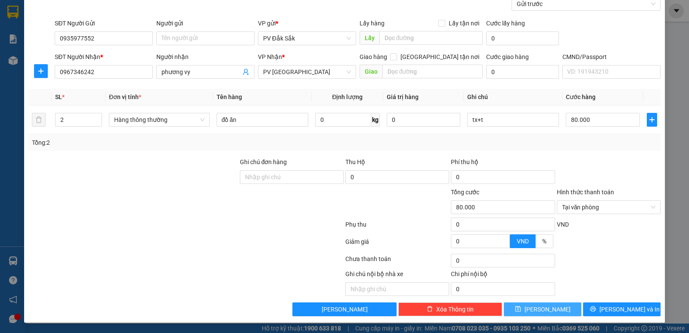
click at [554, 306] on button "[PERSON_NAME]" at bounding box center [542, 309] width 77 height 14
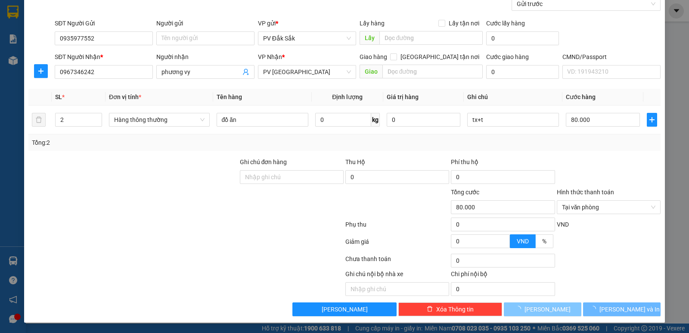
type input "1"
type input "0"
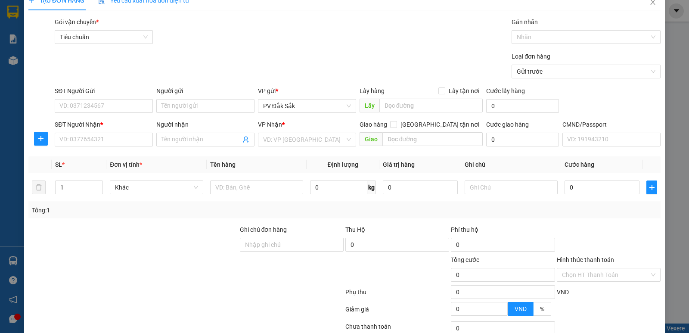
scroll to position [0, 0]
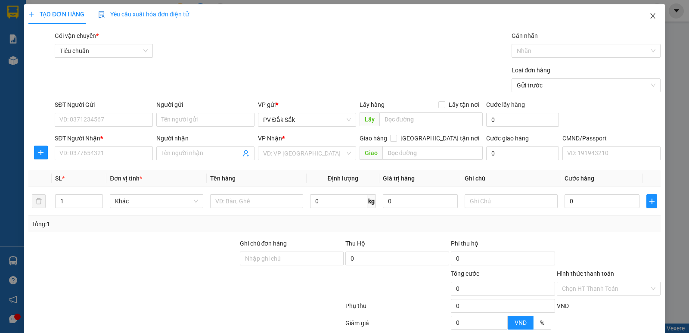
click at [649, 17] on icon "close" at bounding box center [652, 15] width 7 height 7
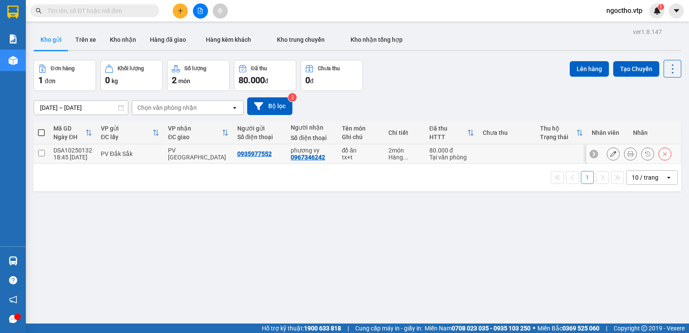
click at [43, 152] on input "checkbox" at bounding box center [41, 153] width 6 height 6
checkbox input "true"
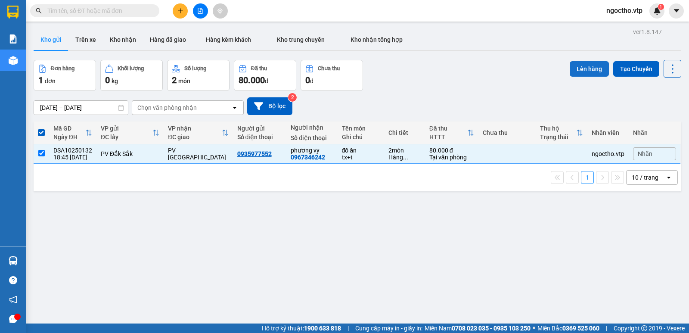
click at [583, 73] on button "Lên hàng" at bounding box center [588, 68] width 39 height 15
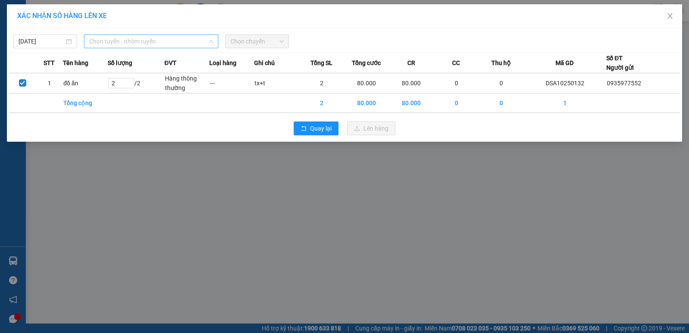
click at [109, 37] on span "Chọn tuyến - nhóm tuyến" at bounding box center [151, 41] width 124 height 13
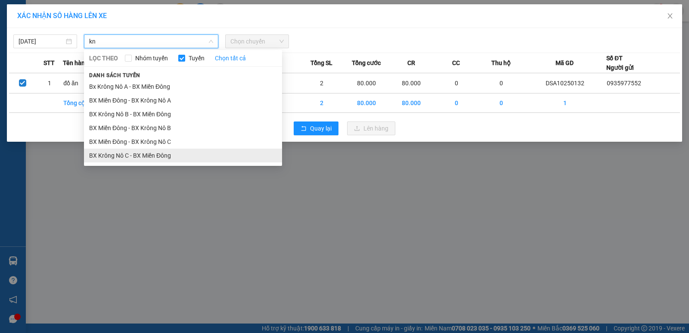
type input "kn"
drag, startPoint x: 124, startPoint y: 153, endPoint x: 137, endPoint y: 142, distance: 17.7
click at [124, 153] on li "BX Krông Nô C - BX Miền Đông" at bounding box center [183, 156] width 198 height 14
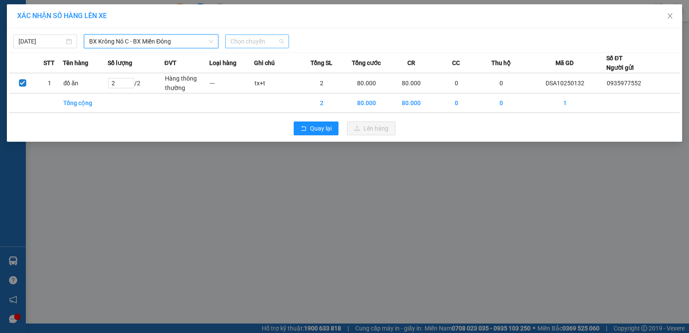
click at [247, 43] on span "Chọn chuyến" at bounding box center [256, 41] width 53 height 13
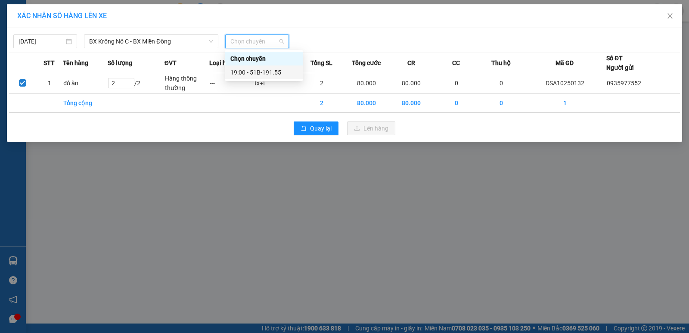
click at [278, 72] on div "19:00 - 51B-191.55" at bounding box center [263, 72] width 67 height 9
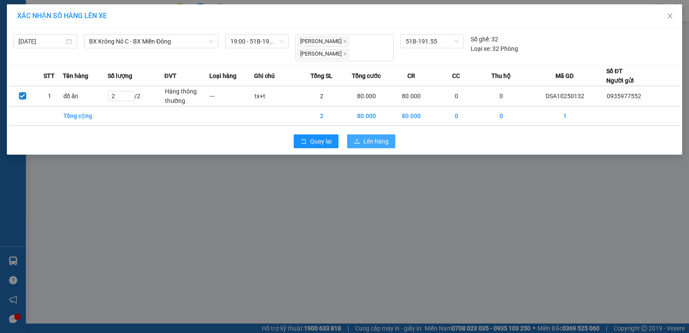
drag, startPoint x: 381, startPoint y: 139, endPoint x: 378, endPoint y: 133, distance: 6.9
click at [381, 139] on button "Lên hàng" at bounding box center [371, 141] width 48 height 14
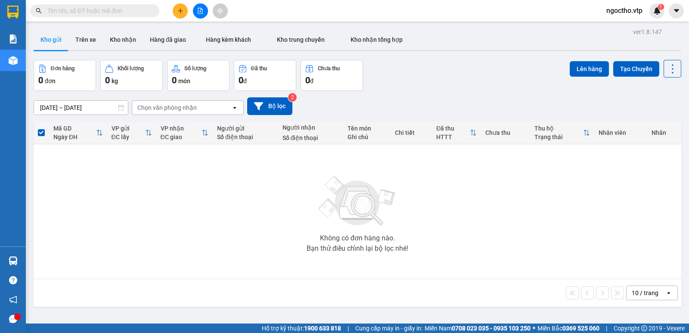
click at [269, 182] on div "Không có đơn hàng nào. Bạn thử điều chỉnh lại bộ lọc nhé!" at bounding box center [357, 211] width 639 height 129
click at [124, 41] on button "Kho nhận" at bounding box center [123, 39] width 40 height 21
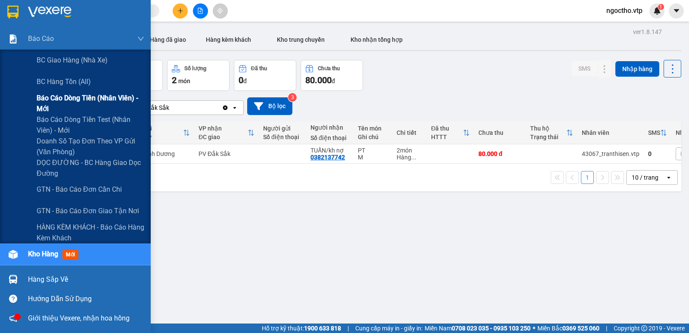
click at [67, 94] on span "Báo cáo dòng tiền (nhân viên) - mới" at bounding box center [91, 104] width 108 height 22
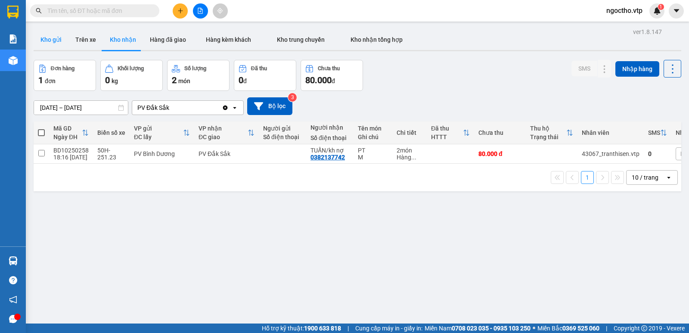
click at [48, 43] on button "Kho gửi" at bounding box center [51, 39] width 35 height 21
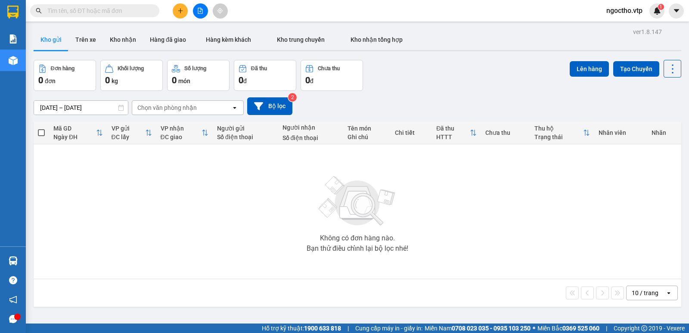
click at [136, 213] on div "Không có đơn hàng nào. Bạn thử điều chỉnh lại bộ lọc nhé!" at bounding box center [357, 211] width 639 height 129
